Goal: Check status

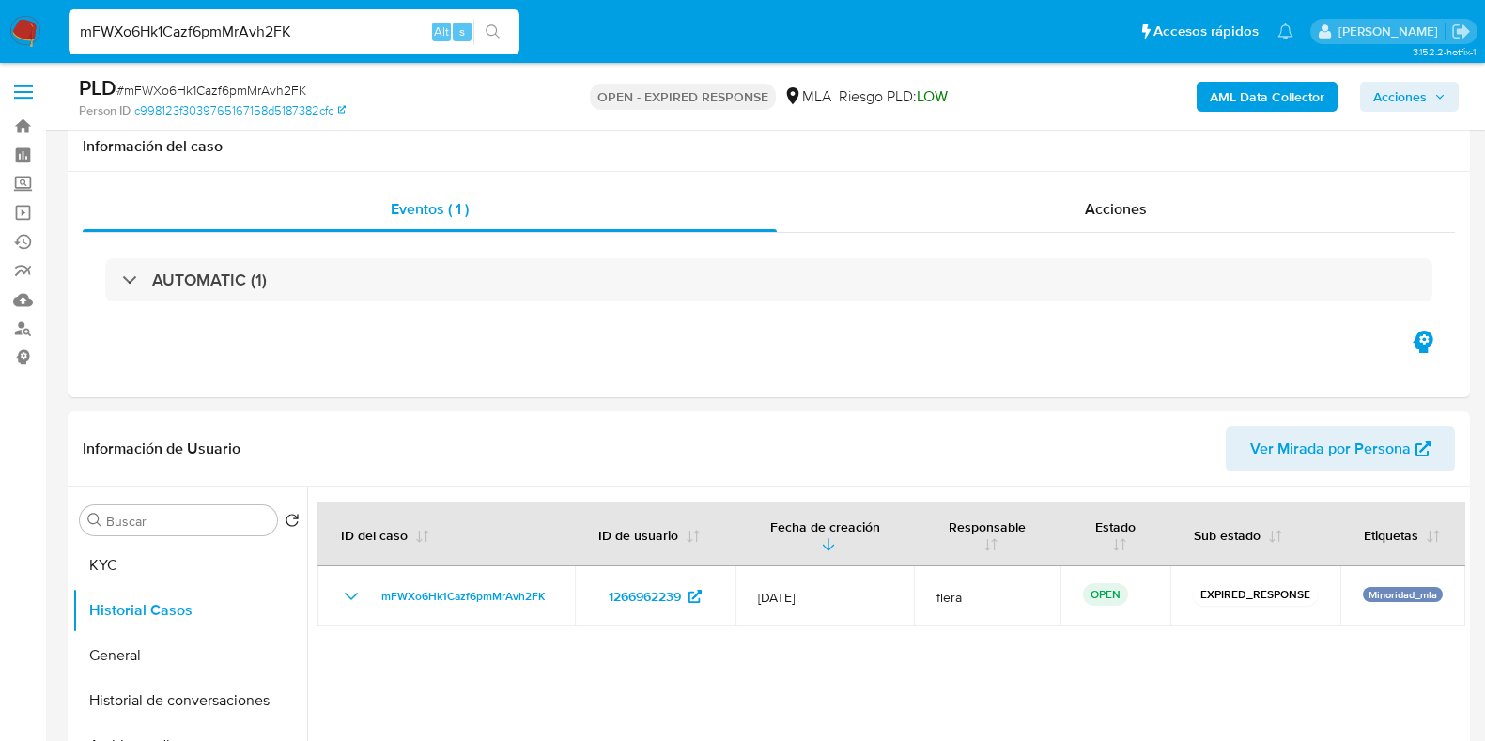
select select "10"
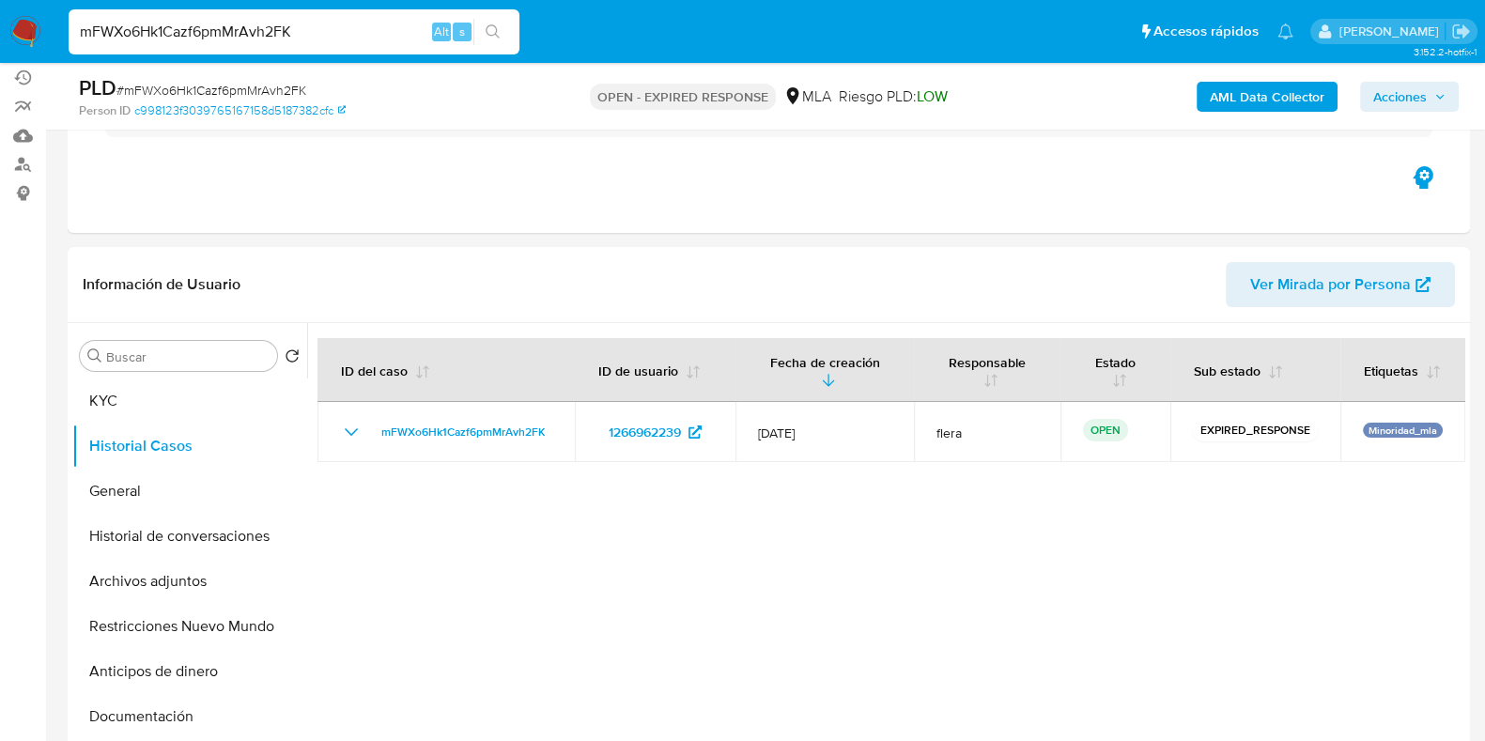
scroll to position [164, 0]
click at [254, 401] on button "KYC" at bounding box center [182, 400] width 220 height 45
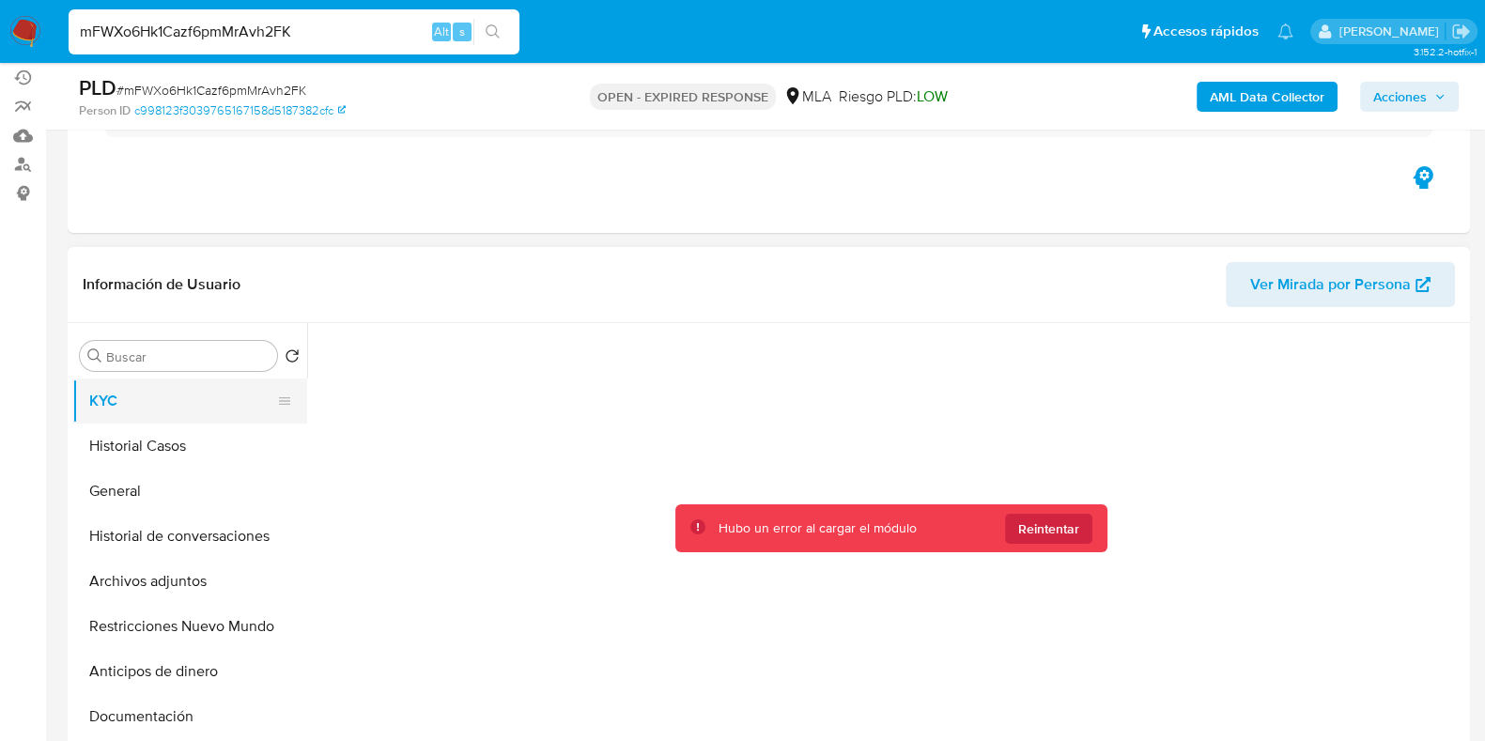
click at [142, 406] on button "KYC" at bounding box center [182, 400] width 220 height 45
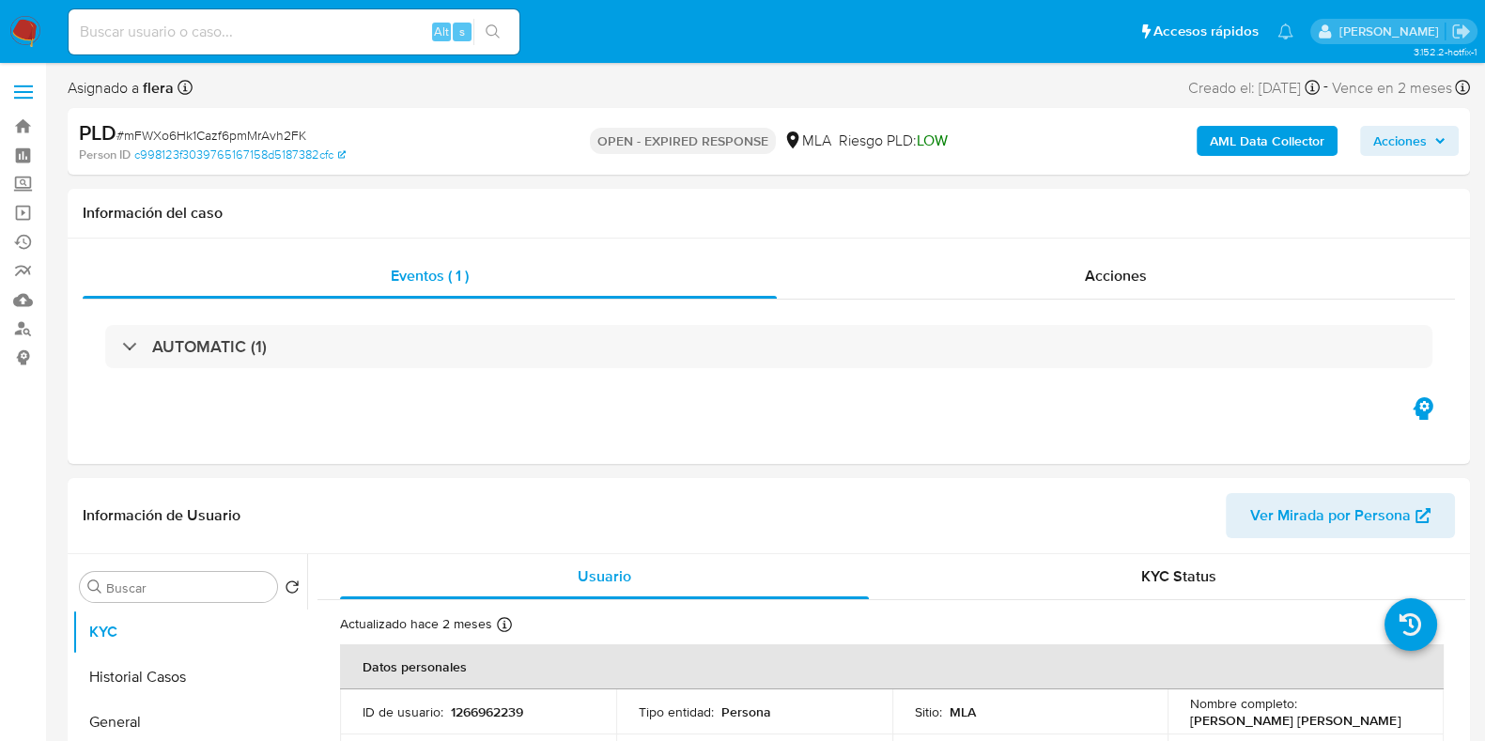
select select "10"
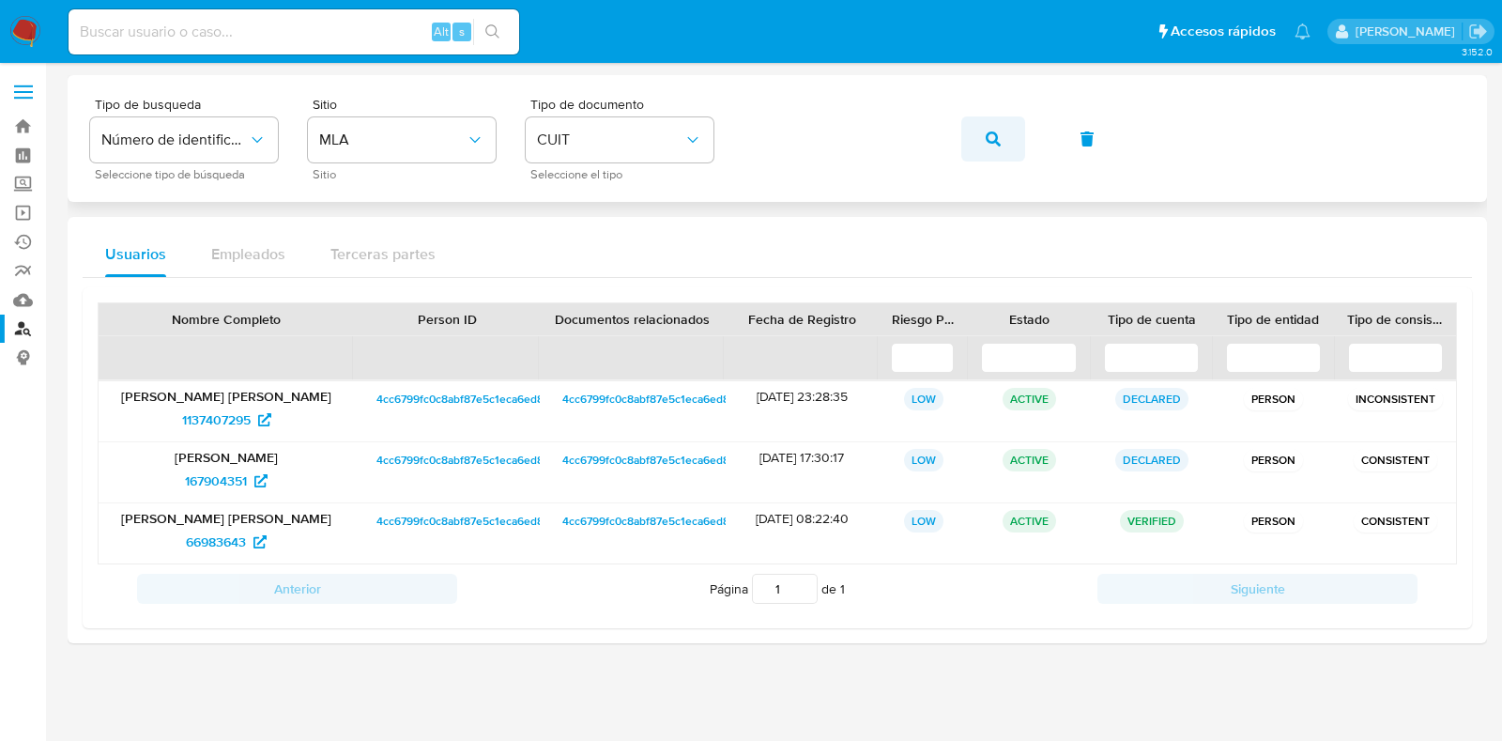
click at [990, 137] on icon "button" at bounding box center [993, 138] width 15 height 15
